Goal: Browse casually

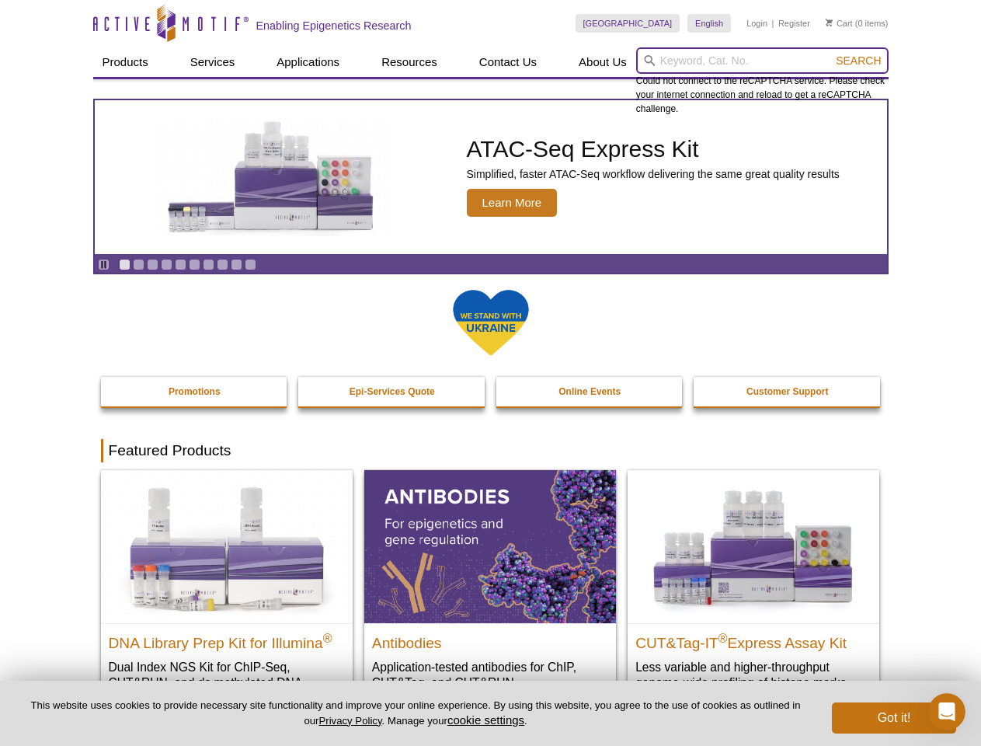
click at [762, 61] on input "search" at bounding box center [762, 60] width 253 height 26
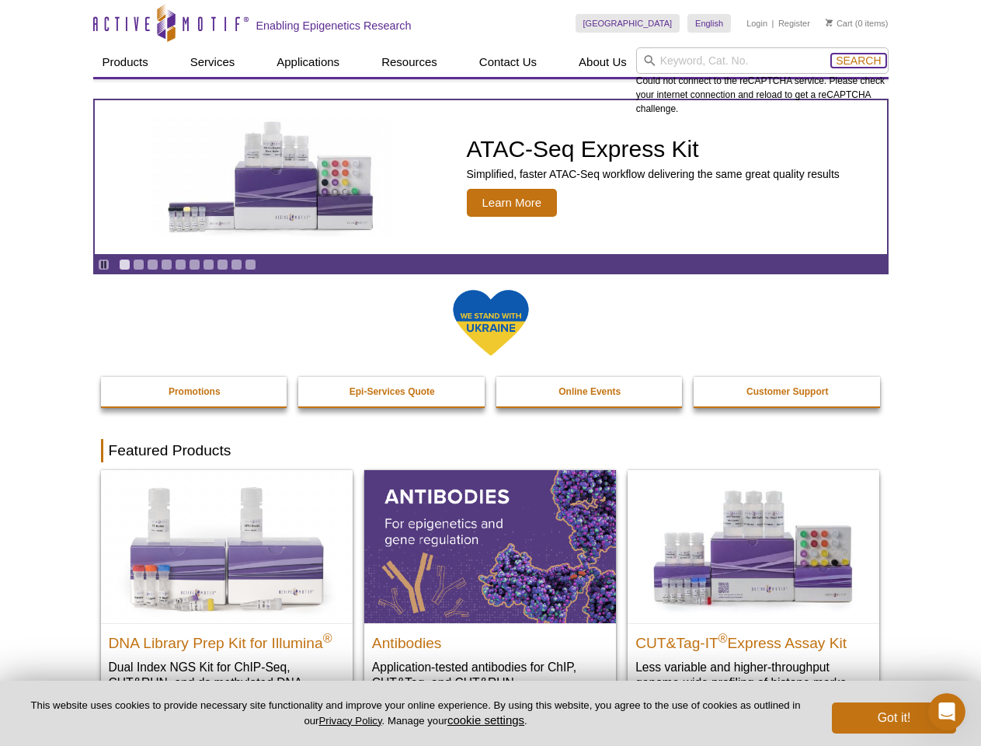
click at [859, 61] on span "Search" at bounding box center [858, 60] width 45 height 12
click at [103, 264] on icon "Pause" at bounding box center [104, 265] width 10 height 10
click at [124, 264] on link "Go to slide 1" at bounding box center [125, 265] width 12 height 12
click at [138, 264] on link "Go to slide 2" at bounding box center [139, 265] width 12 height 12
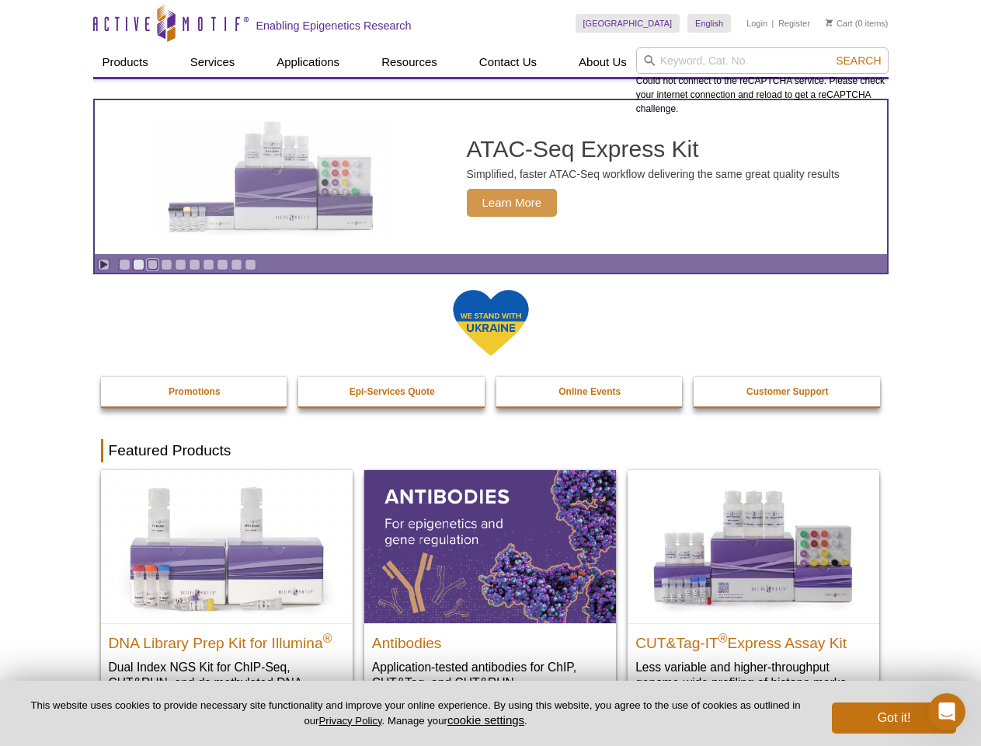
click at [152, 264] on link "Go to slide 3" at bounding box center [153, 265] width 12 height 12
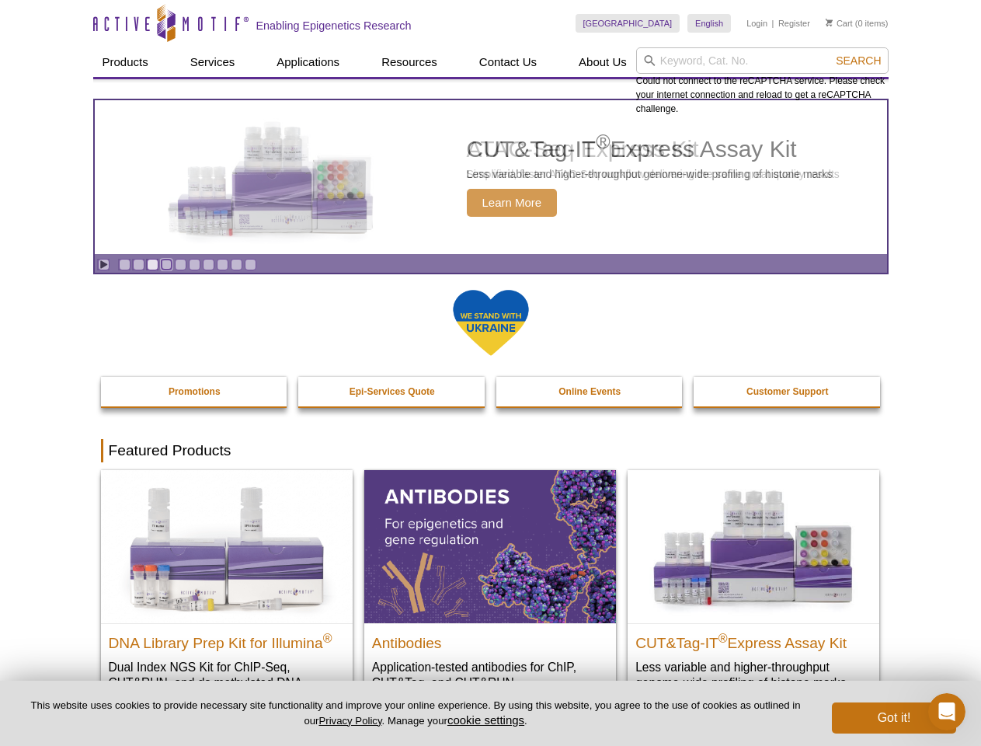
click at [166, 264] on link "Go to slide 4" at bounding box center [167, 265] width 12 height 12
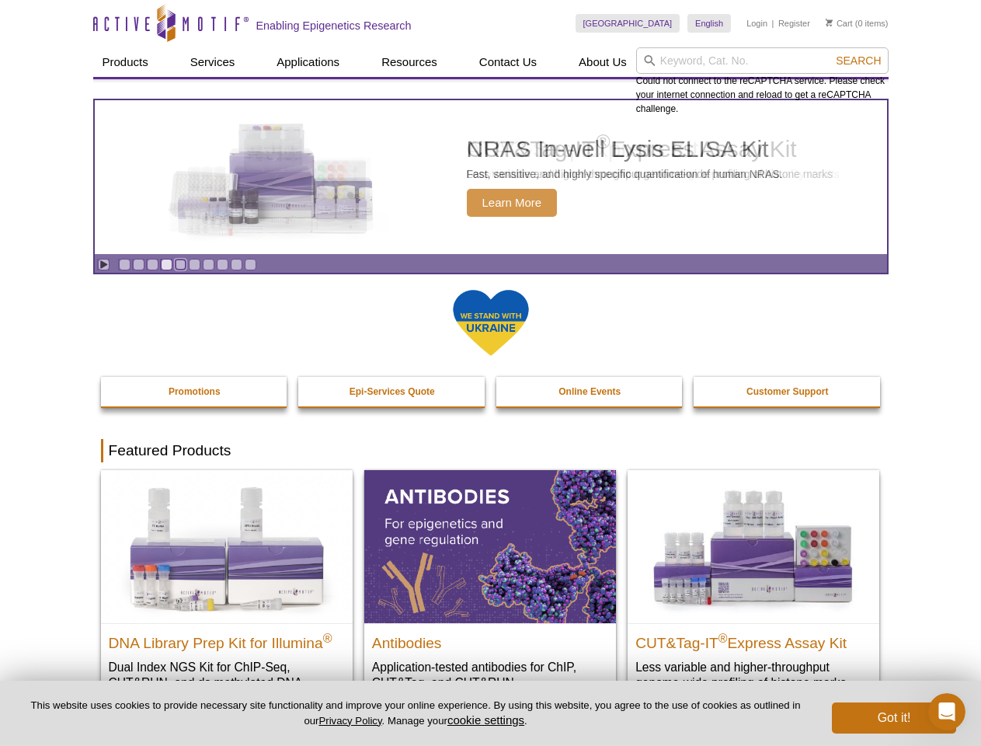
click at [180, 264] on link "Go to slide 5" at bounding box center [181, 265] width 12 height 12
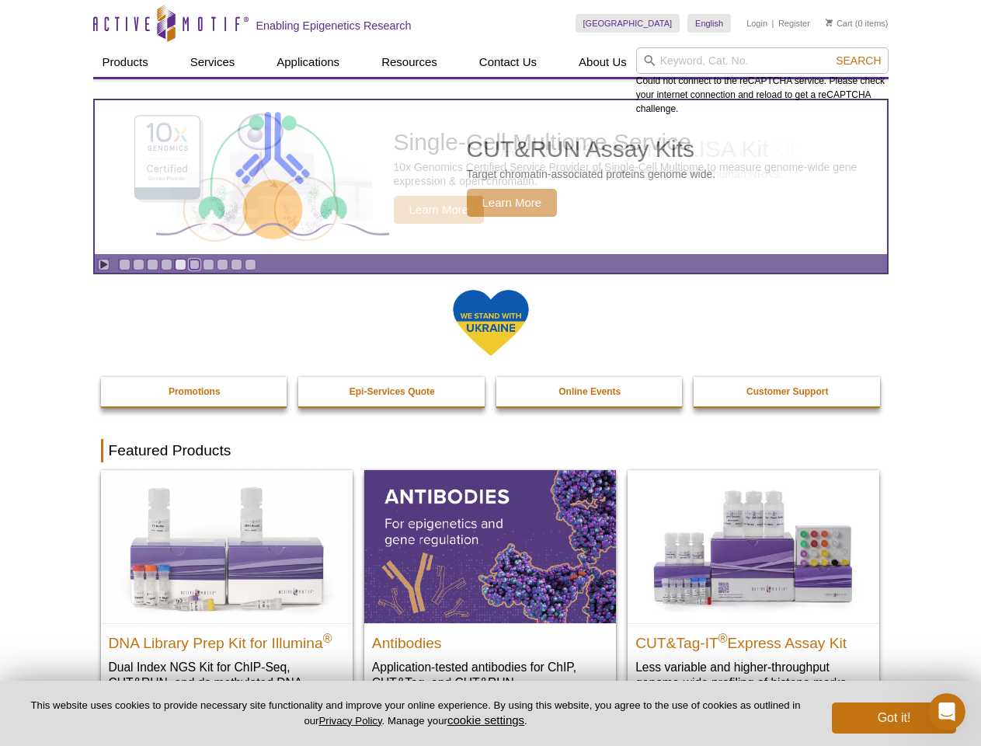
click at [194, 264] on link "Go to slide 6" at bounding box center [195, 265] width 12 height 12
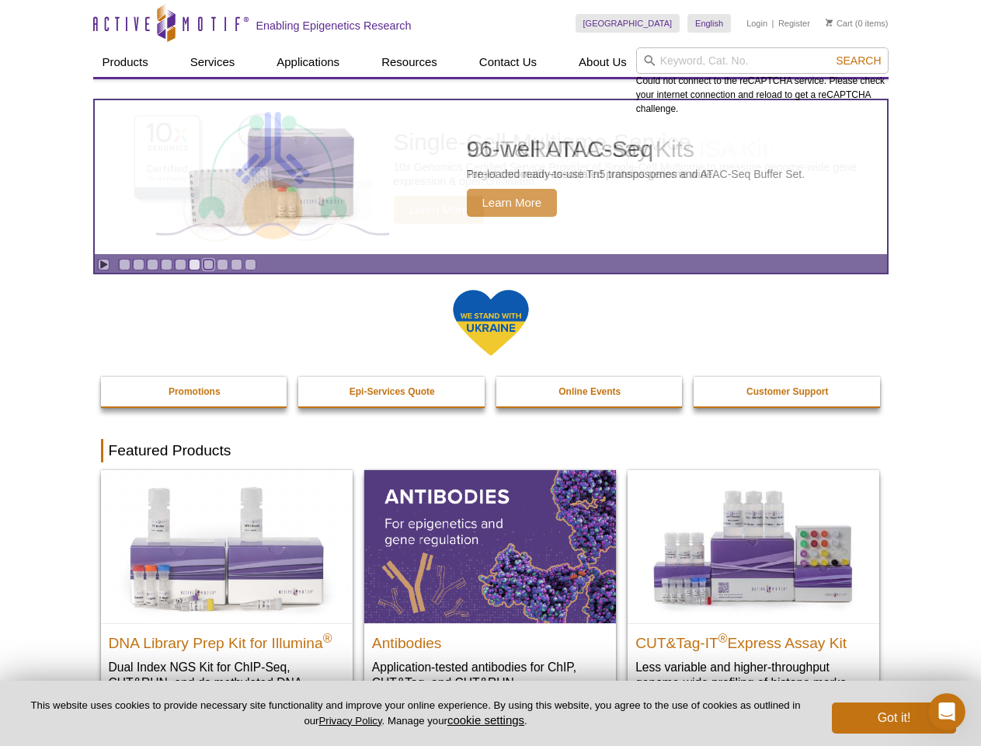
click at [208, 264] on link "Go to slide 7" at bounding box center [209, 265] width 12 height 12
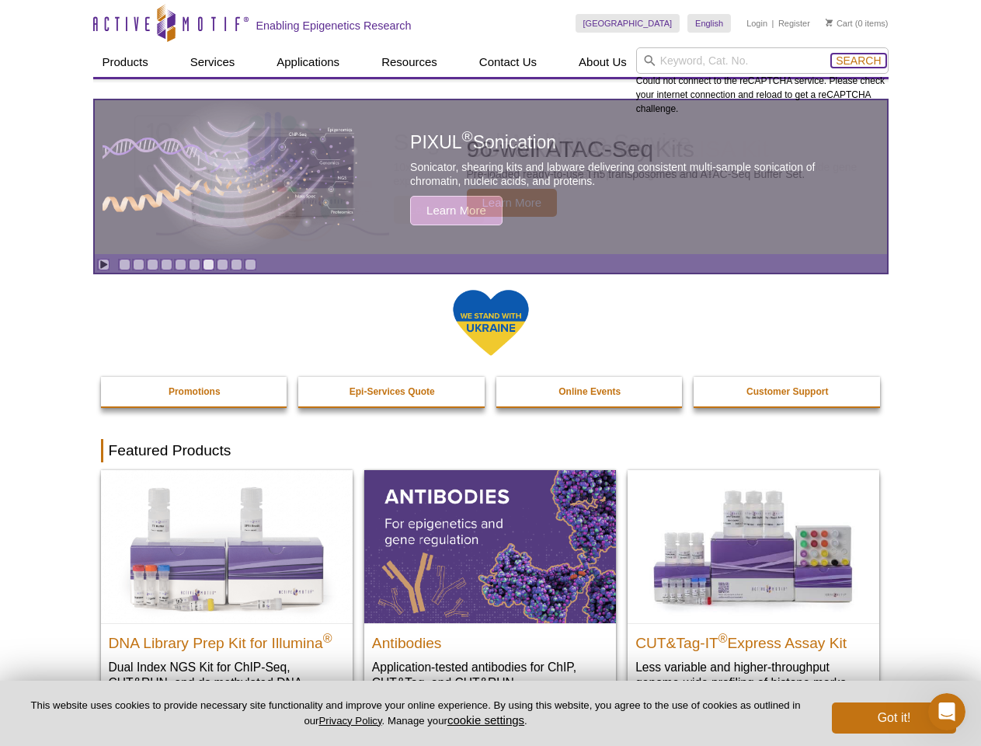
click at [859, 61] on span "Search" at bounding box center [858, 60] width 45 height 12
